Goal: Task Accomplishment & Management: Use online tool/utility

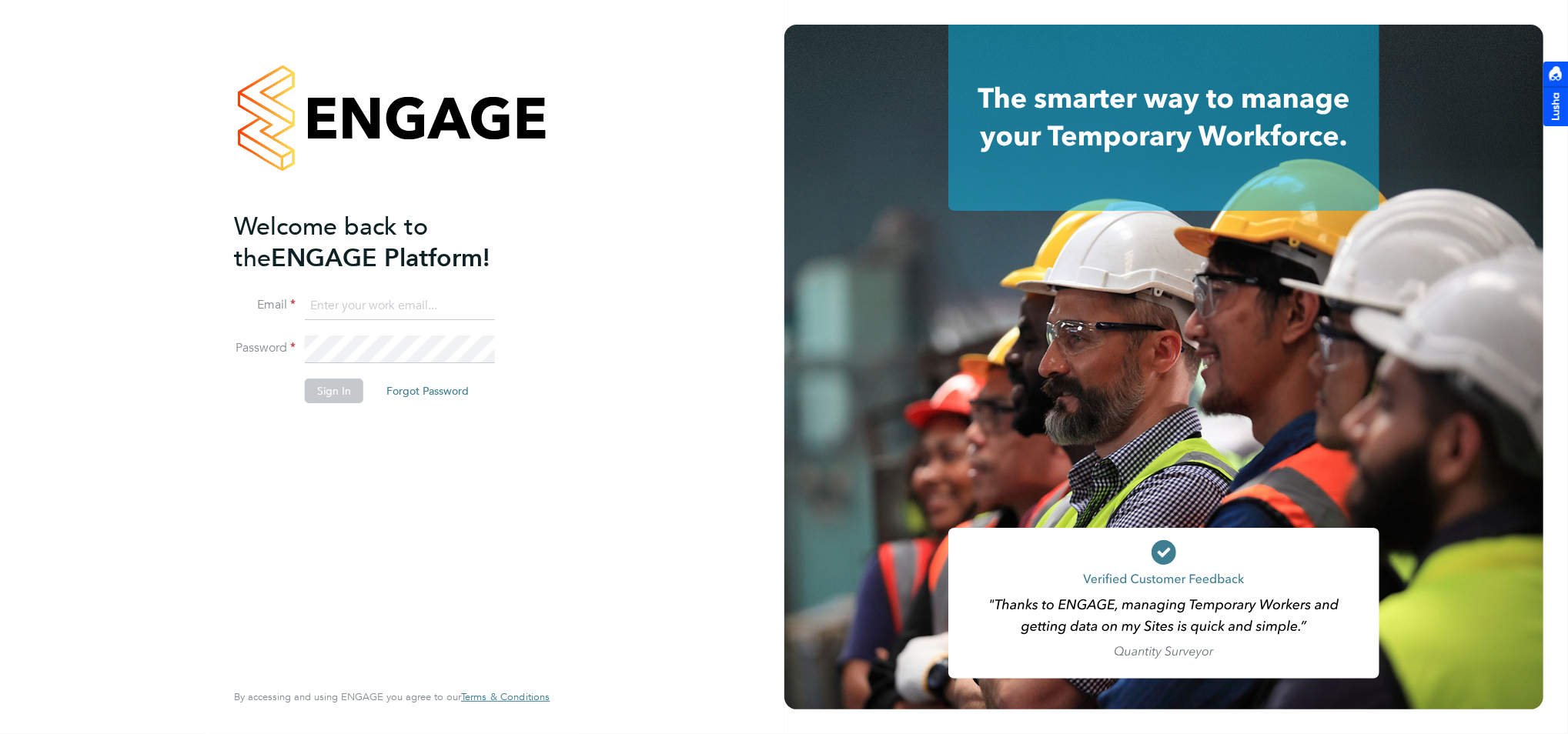
type input "brad.minns@ganymedesolutions.co.uk"
click at [330, 390] on button "Sign In" at bounding box center [334, 391] width 58 height 25
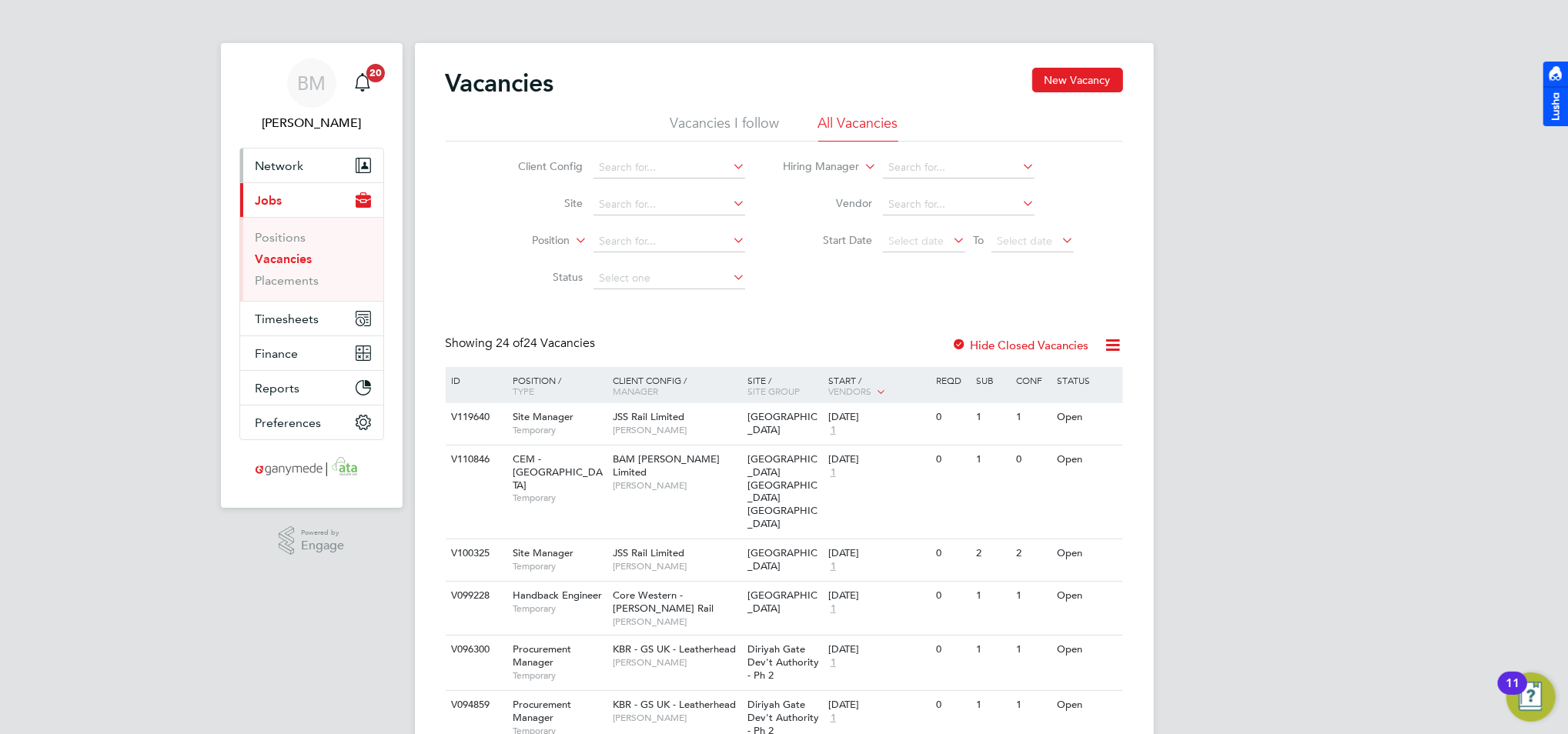
click at [279, 165] on span "Network" at bounding box center [279, 165] width 49 height 14
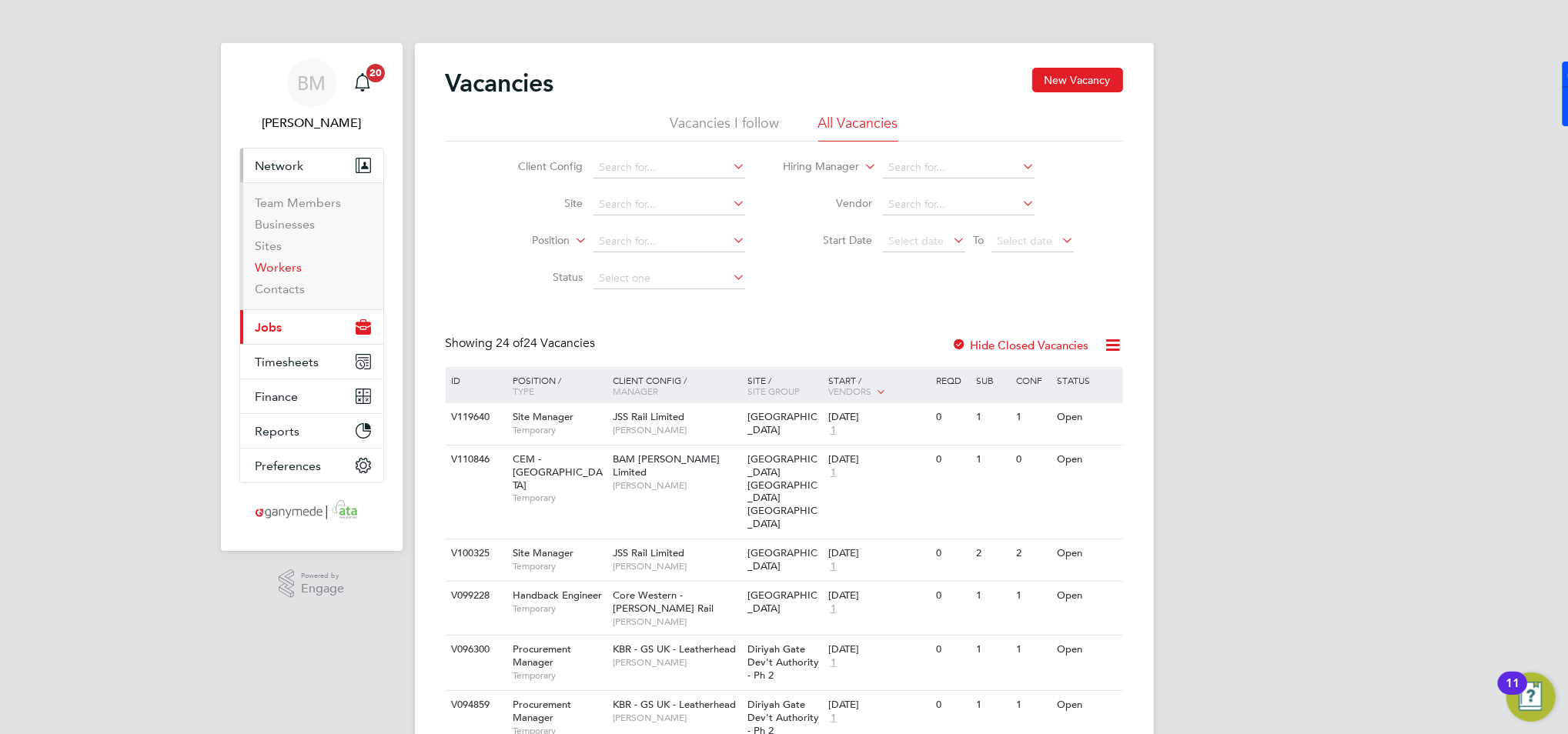
click at [276, 266] on link "Workers" at bounding box center [278, 267] width 47 height 14
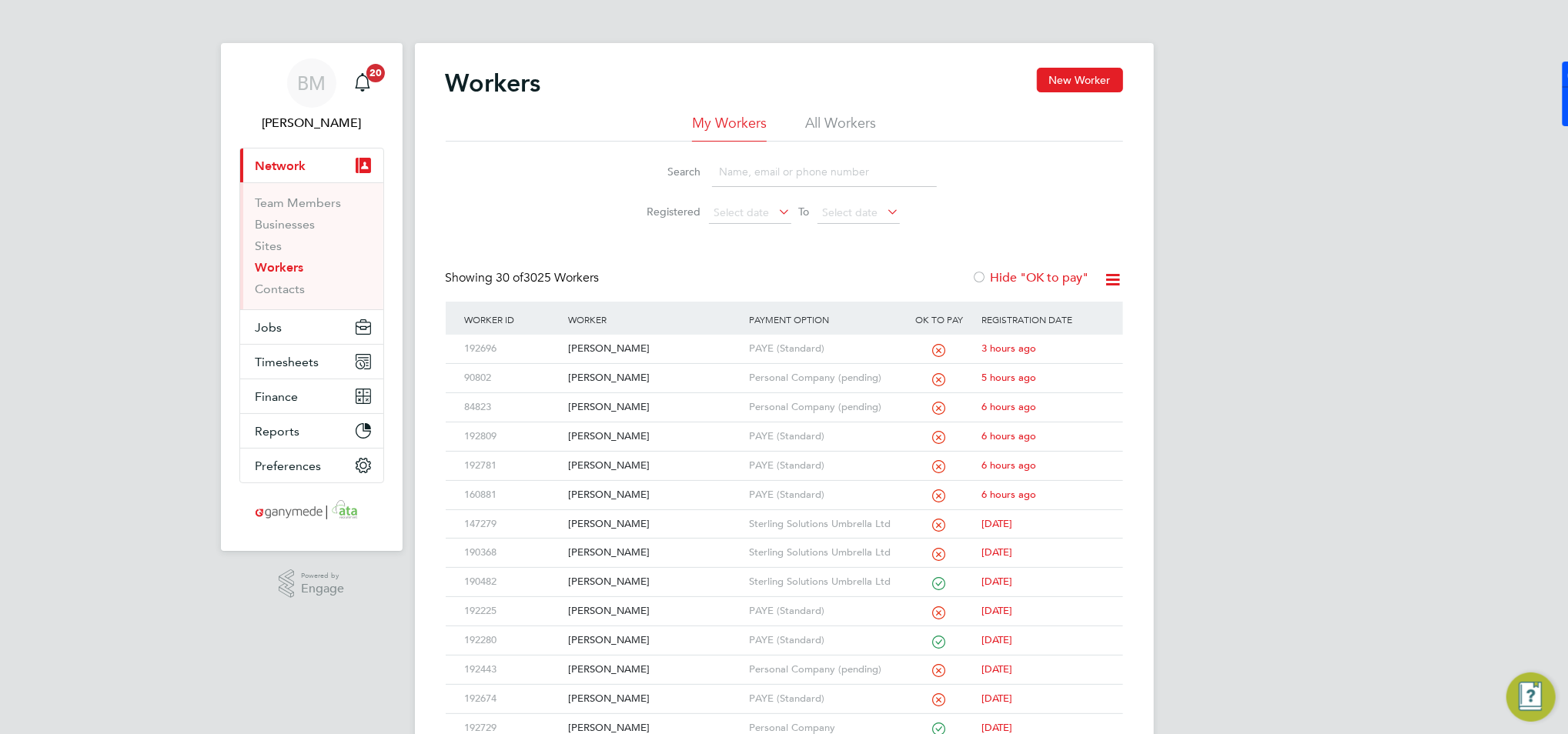
click at [770, 166] on input at bounding box center [825, 172] width 225 height 30
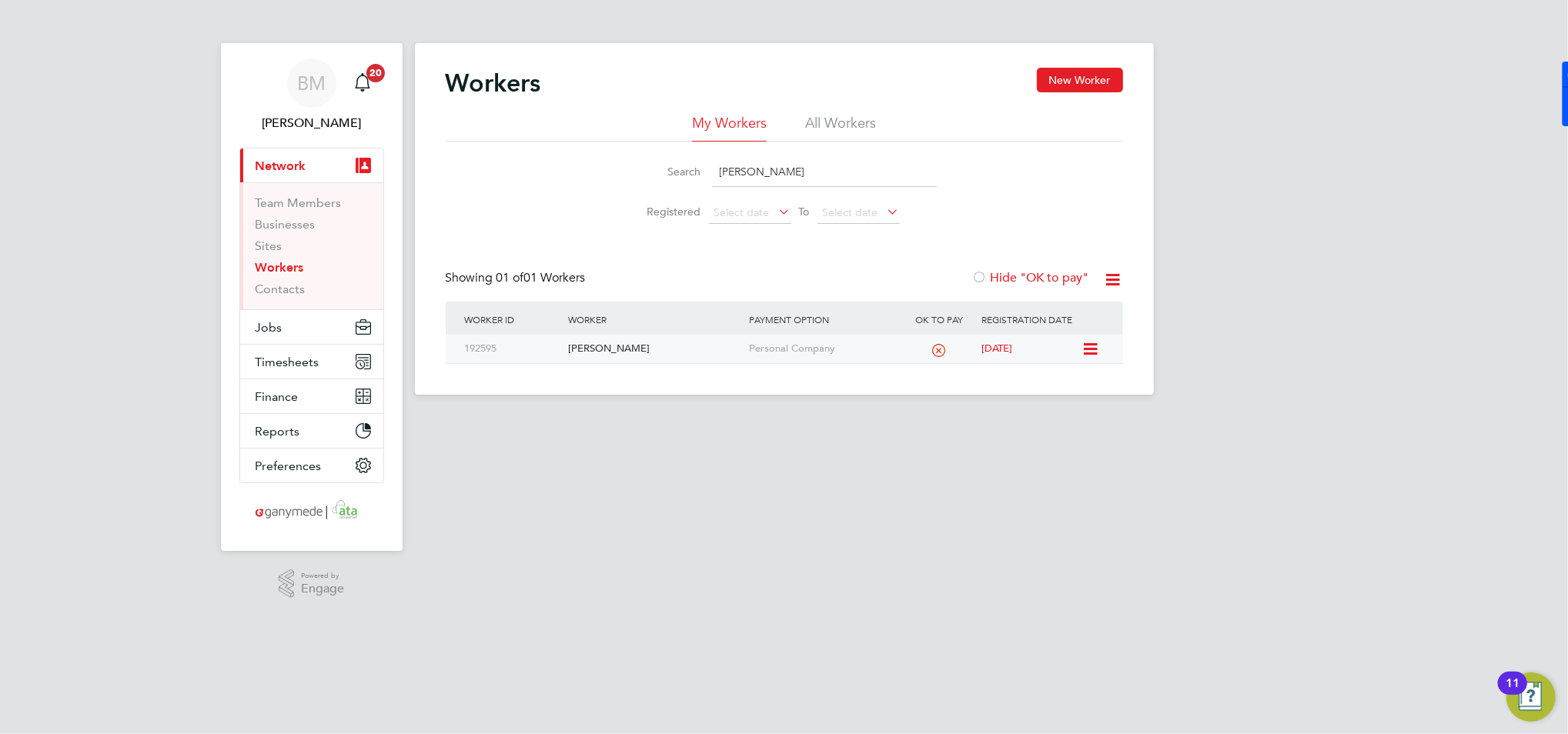
type input "[PERSON_NAME]"
click at [595, 346] on div "[PERSON_NAME]" at bounding box center [655, 349] width 181 height 29
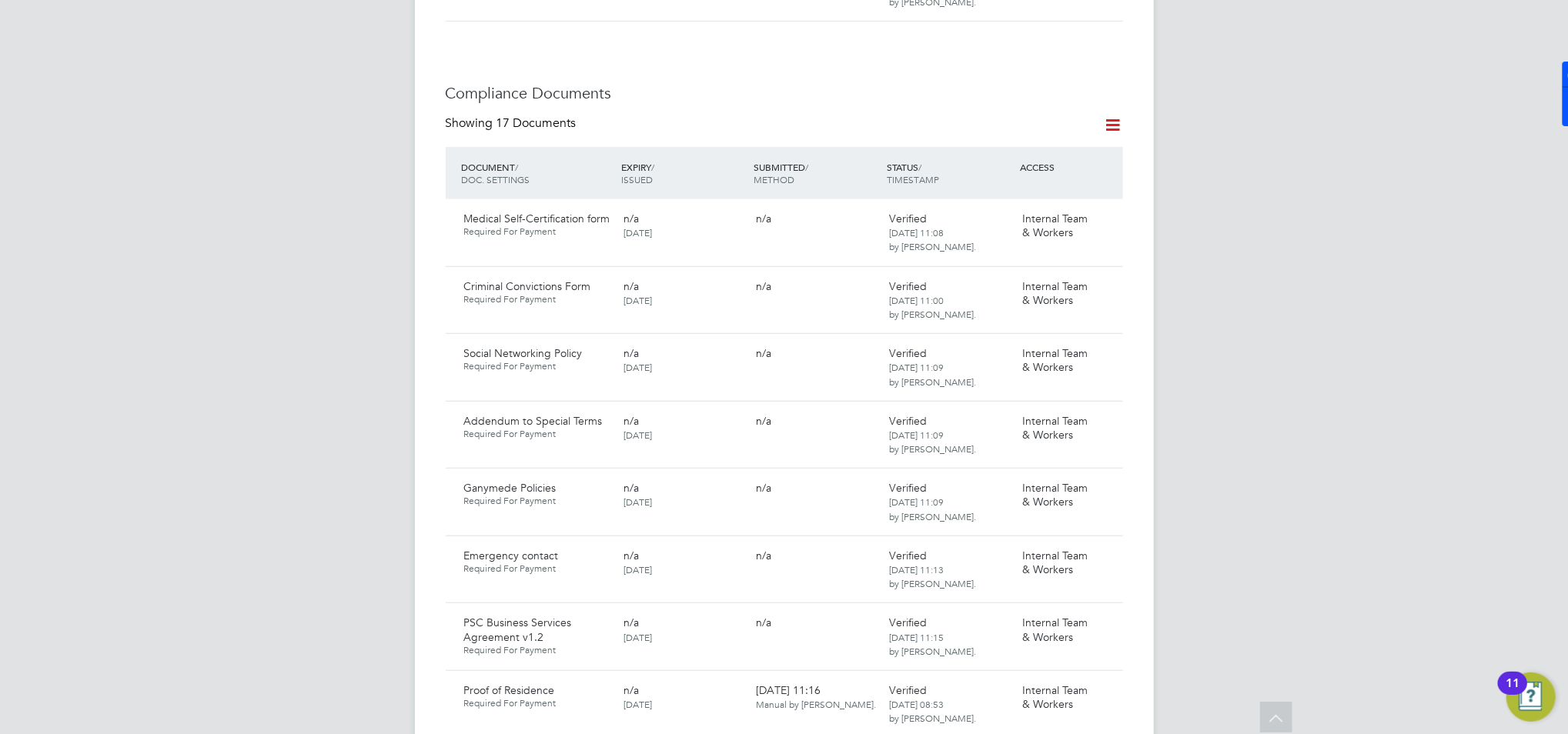
scroll to position [903, 0]
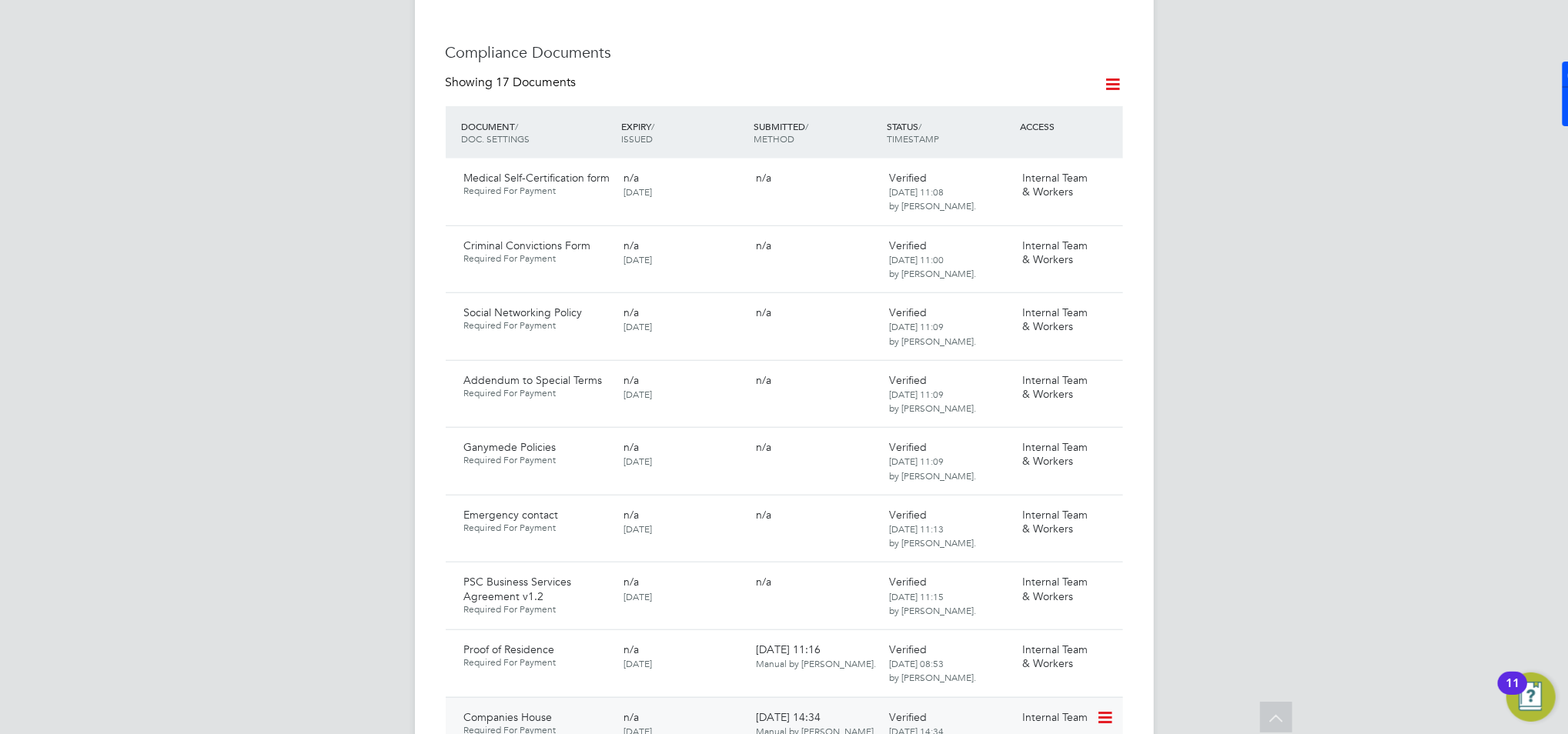
click at [531, 710] on span "Companies House" at bounding box center [508, 717] width 89 height 14
click at [1302, 345] on div "BM [PERSON_NAME] Notifications 20 Applications: Current page: Network Team Memb…" at bounding box center [784, 580] width 1568 height 2966
click at [1462, 346] on div "BM [PERSON_NAME] Notifications 20 Applications: Current page: Network Team Memb…" at bounding box center [784, 580] width 1568 height 2966
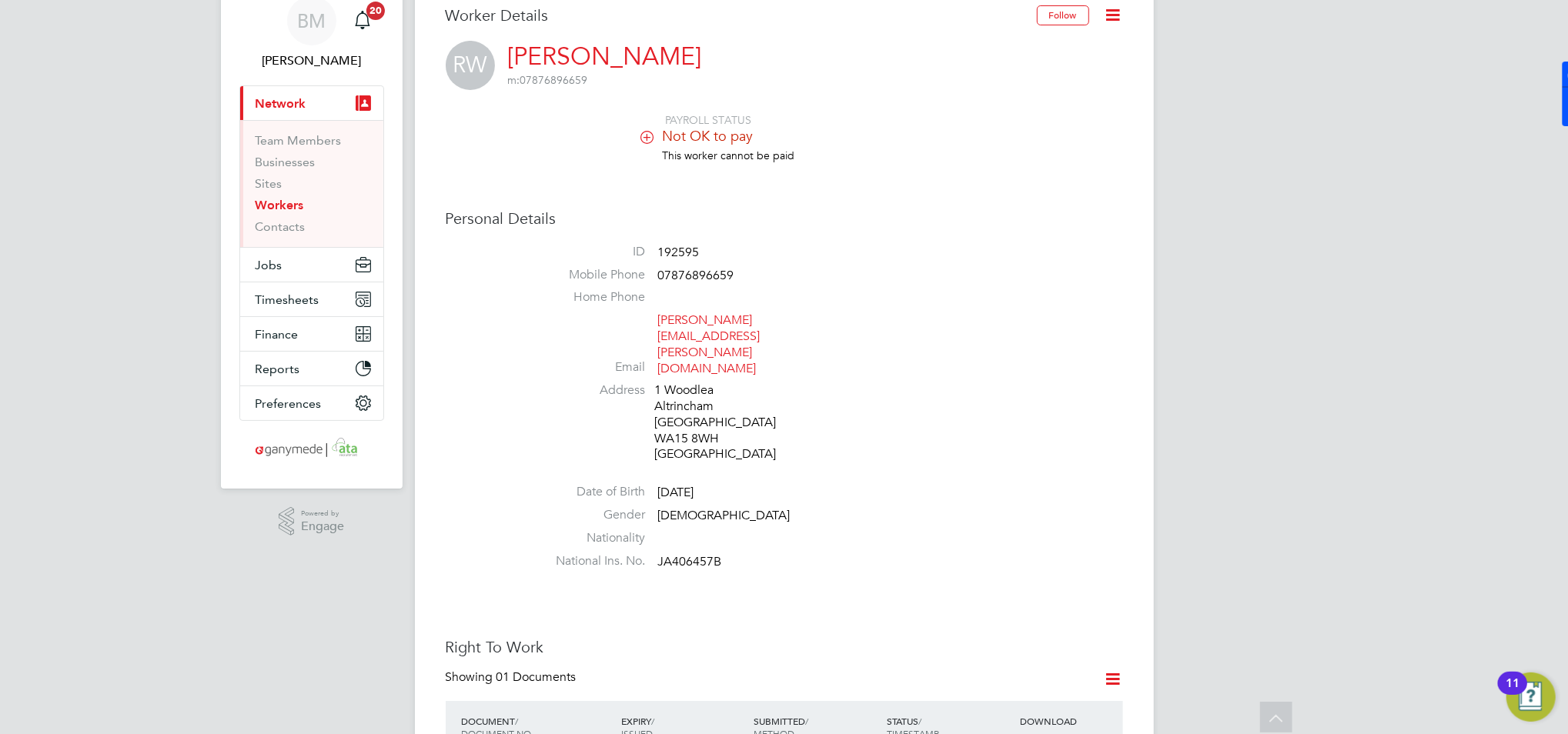
scroll to position [0, 0]
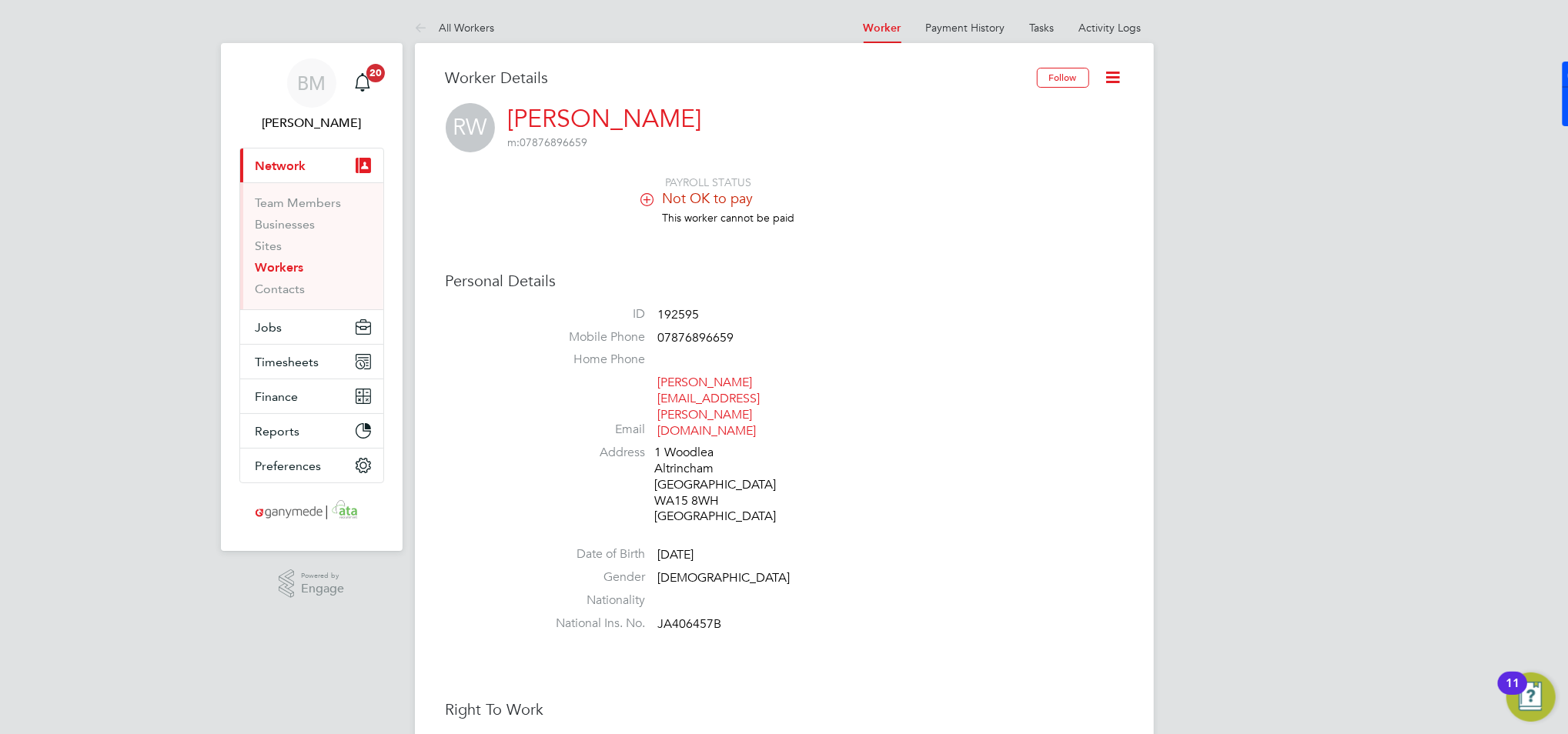
click at [273, 259] on li "Sites" at bounding box center [313, 249] width 115 height 22
click at [266, 267] on link "Workers" at bounding box center [279, 267] width 49 height 14
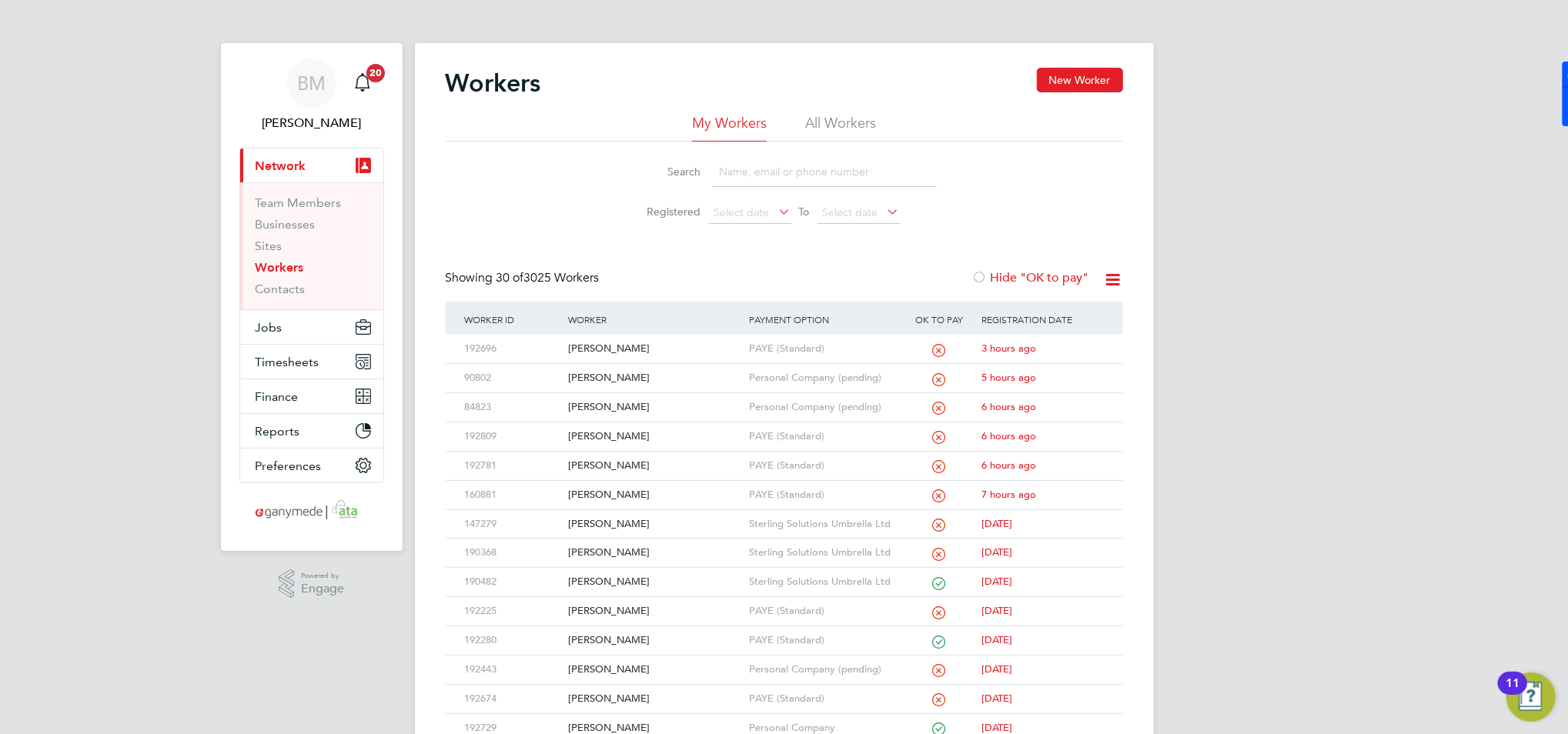
click at [774, 177] on input at bounding box center [825, 172] width 225 height 30
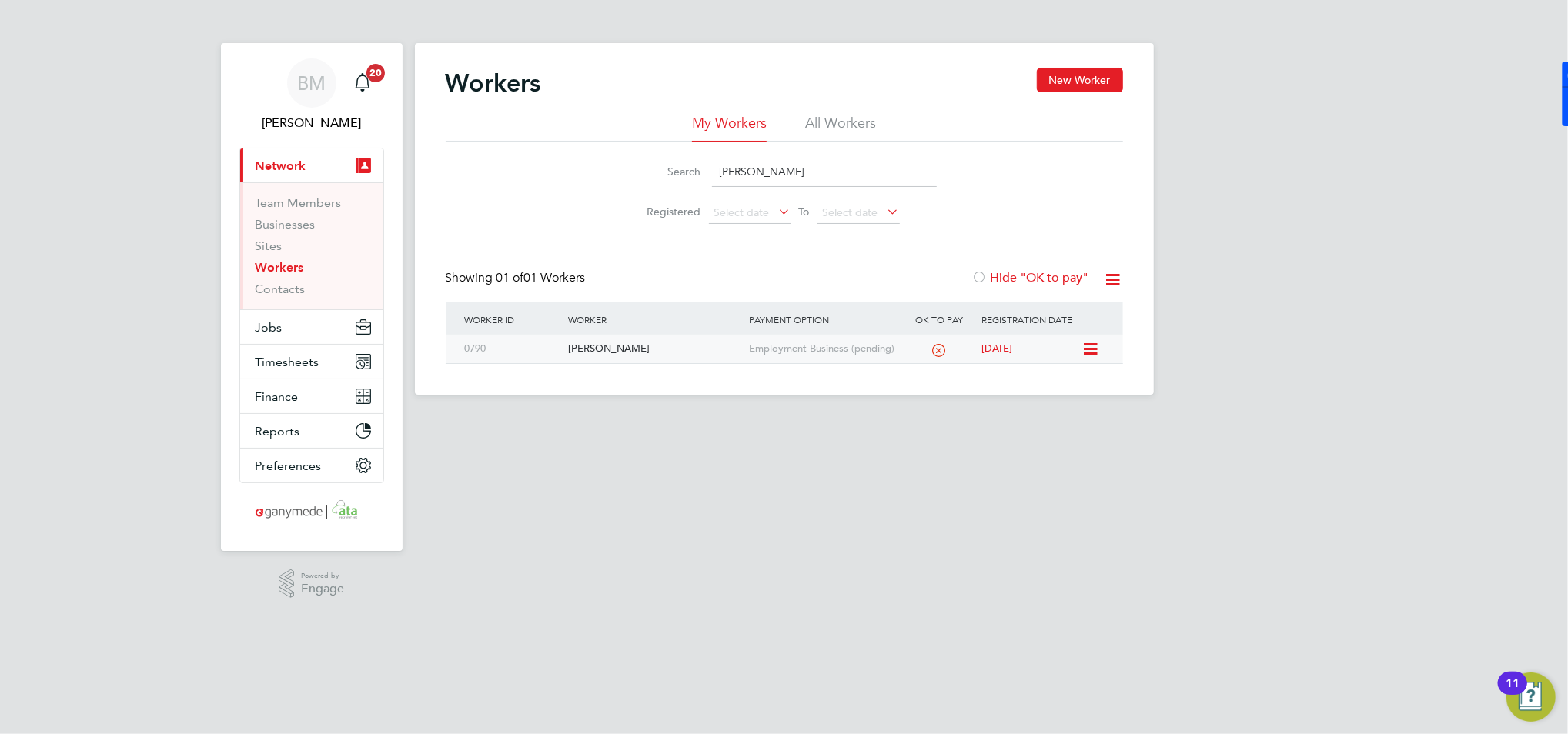
type input "[PERSON_NAME]"
click at [601, 351] on div "[PERSON_NAME]" at bounding box center [655, 349] width 181 height 29
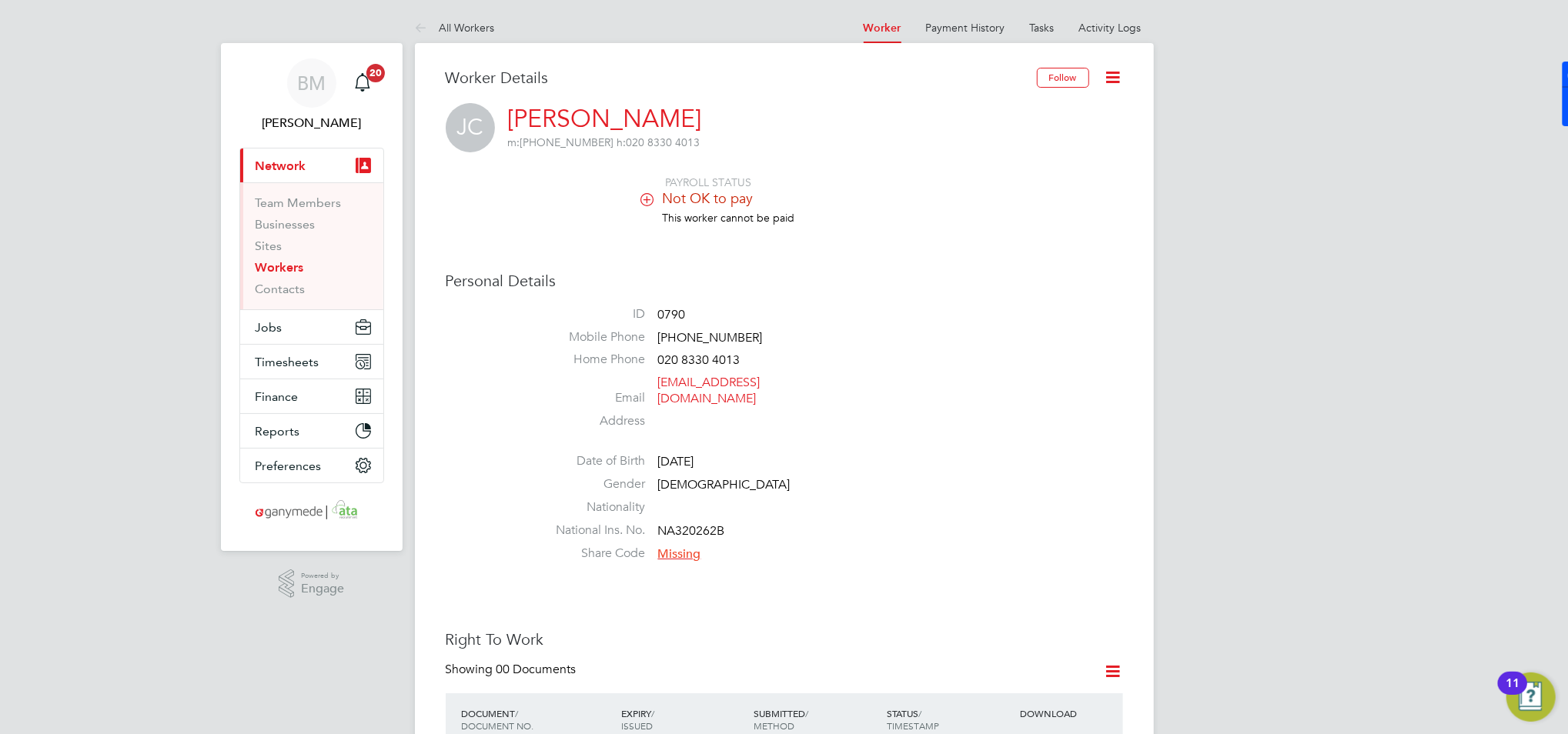
click at [1059, 388] on li "Email johncoalwood63@outlook.com" at bounding box center [830, 394] width 585 height 38
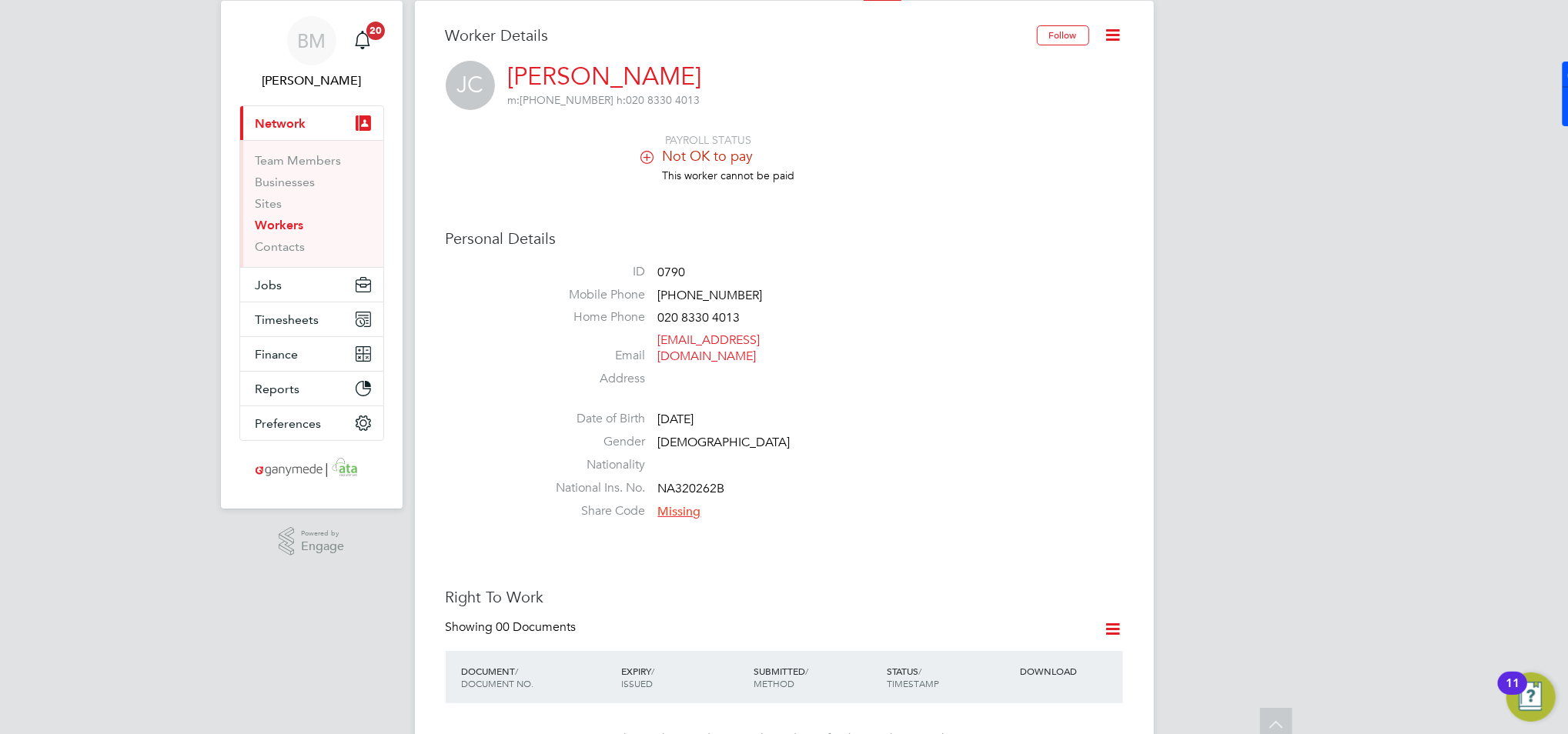
scroll to position [41, 0]
click at [1116, 35] on icon at bounding box center [1113, 36] width 19 height 19
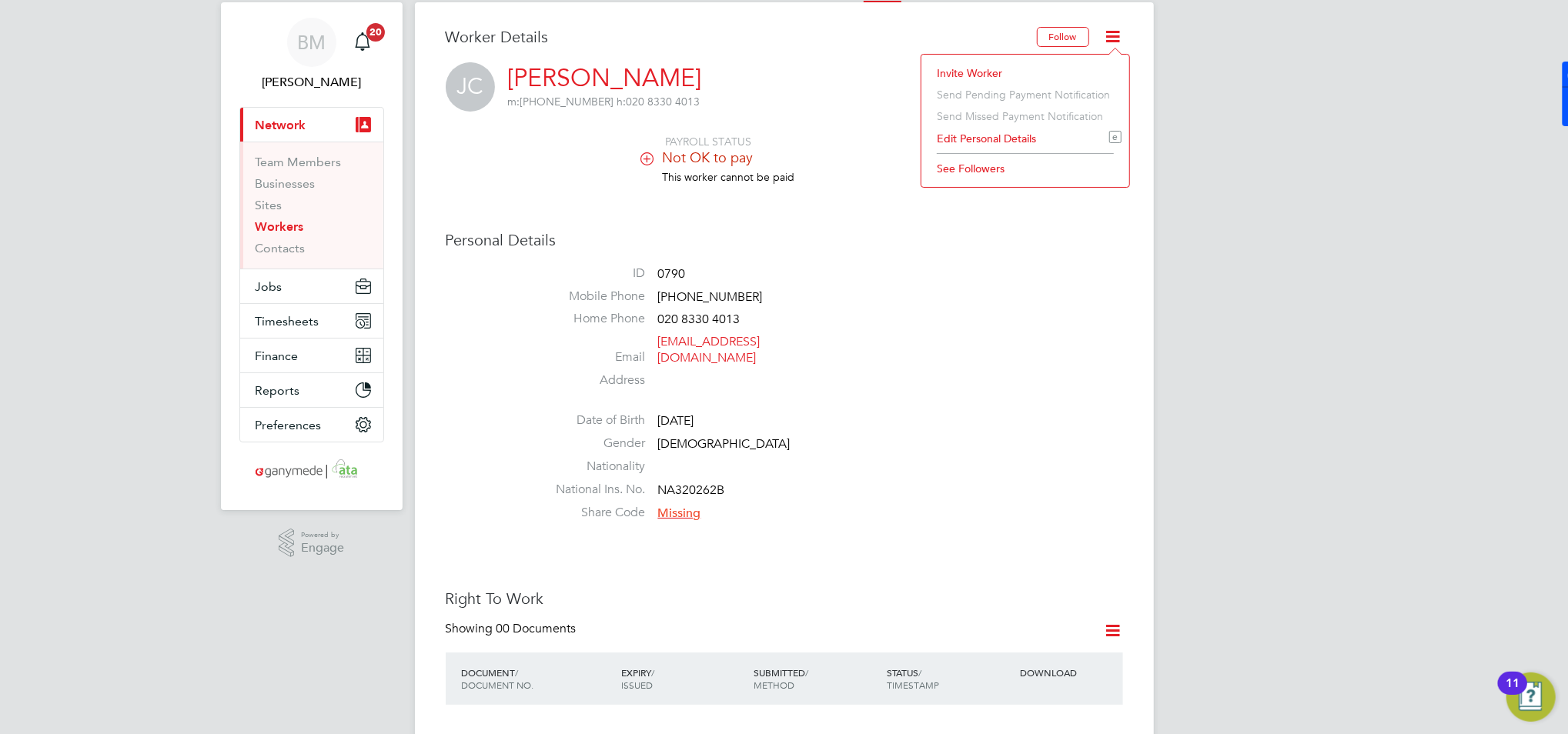
click at [969, 67] on li "Invite Worker" at bounding box center [1026, 72] width 193 height 22
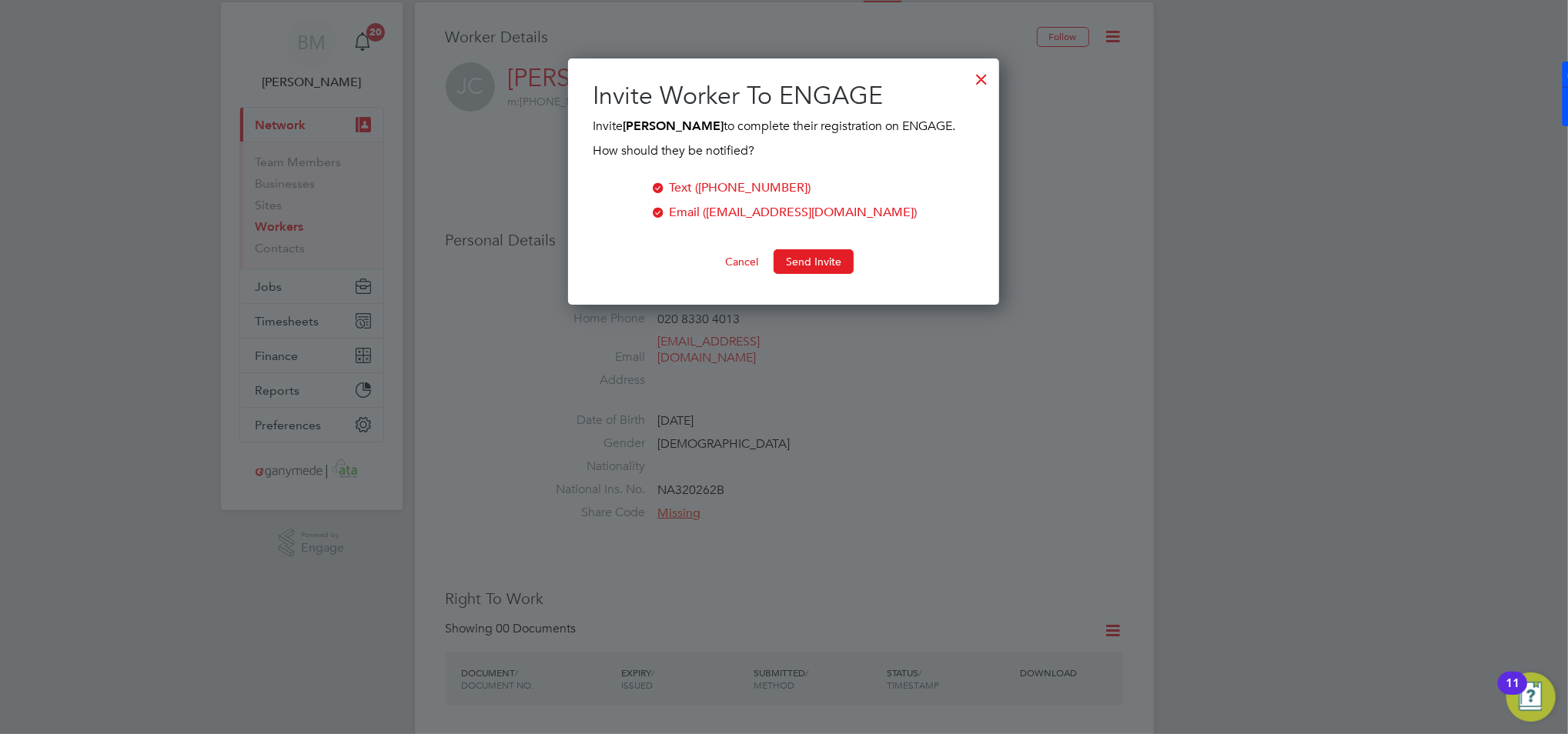
scroll to position [247, 432]
click at [804, 258] on button "Send Invite" at bounding box center [814, 262] width 80 height 25
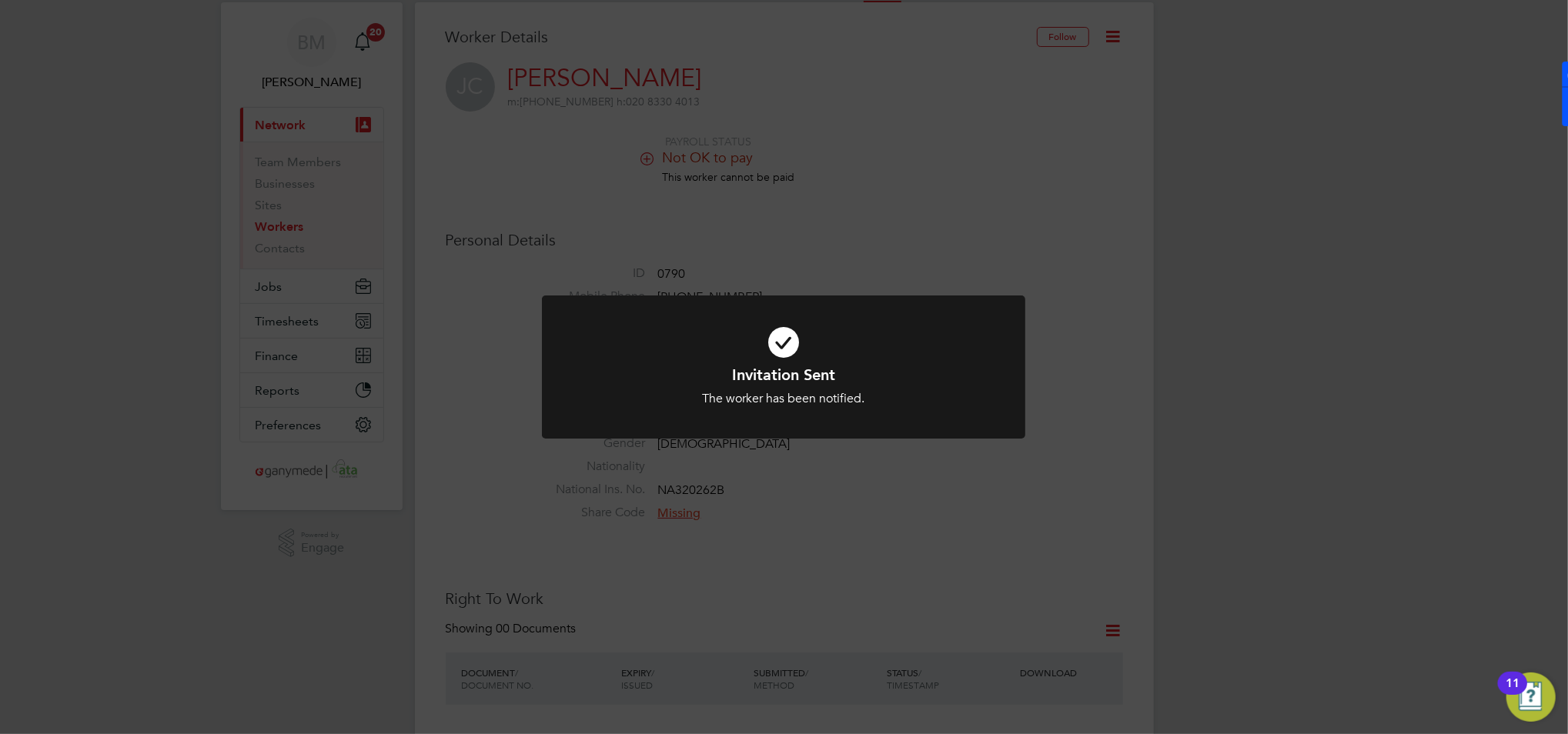
click at [895, 474] on div "Invitation Sent The worker has been notified. Cancel Okay" at bounding box center [784, 367] width 1568 height 734
